Goal: Find specific page/section: Find specific page/section

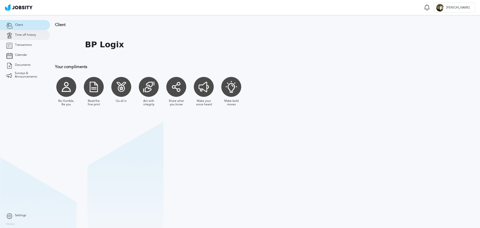
click at [37, 39] on link "Time off history" at bounding box center [25, 35] width 50 height 10
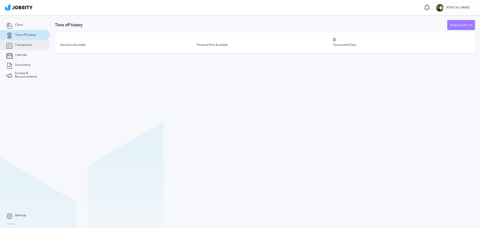
click at [32, 43] on link "Transactions" at bounding box center [25, 45] width 50 height 10
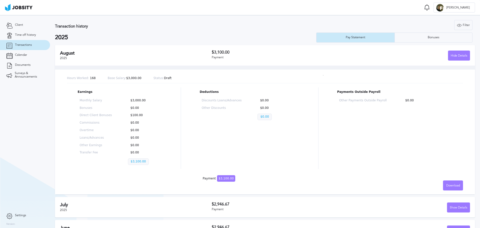
click at [83, 63] on div "[DATE] $3,100.00 Payment Hide Details" at bounding box center [265, 55] width 420 height 21
click at [20, 56] on span "Calendar" at bounding box center [21, 55] width 12 height 4
